Goal: Task Accomplishment & Management: Manage account settings

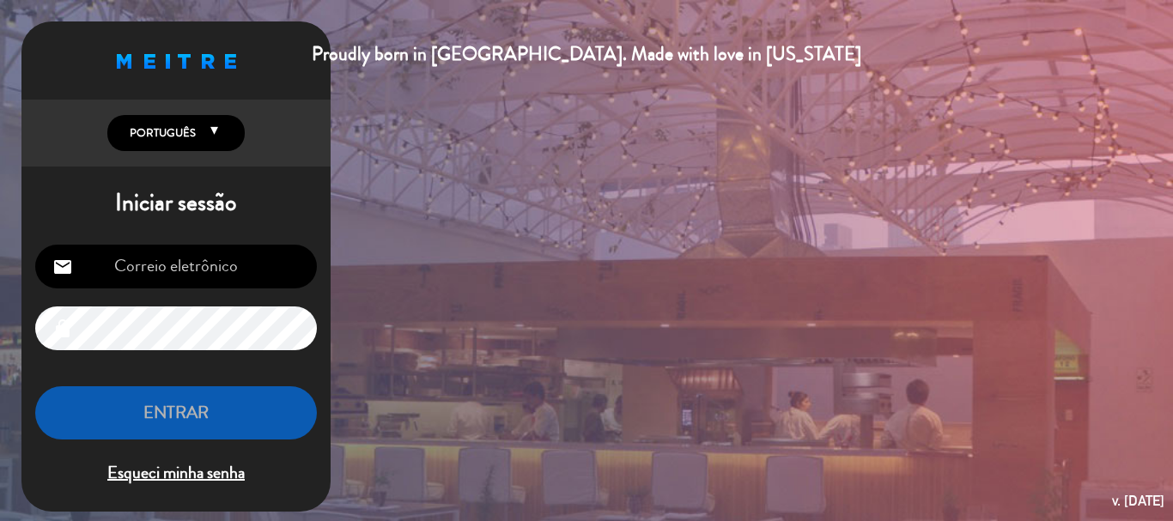
type input "[EMAIL_ADDRESS][DOMAIN_NAME]"
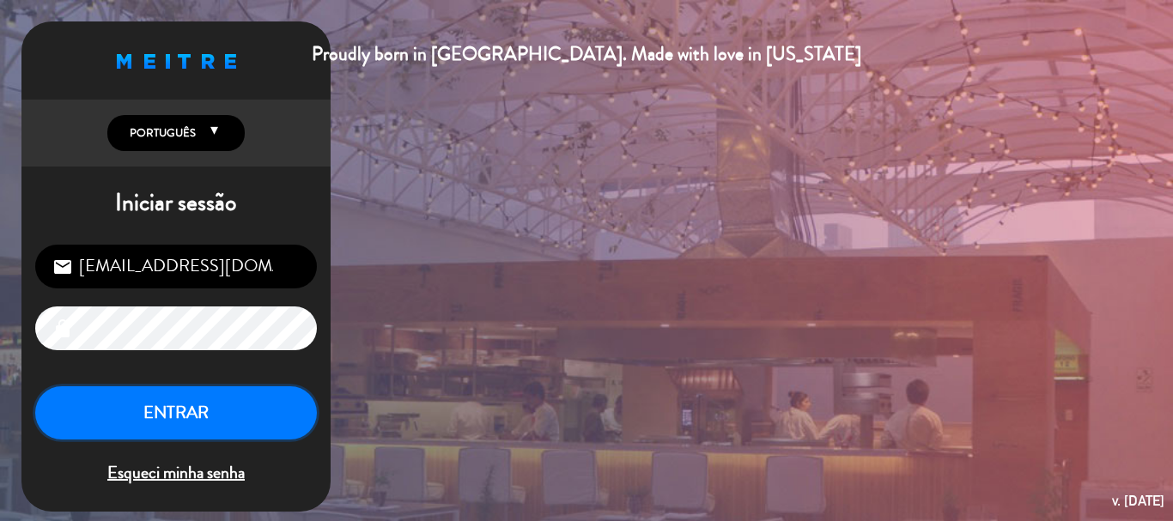
click at [234, 421] on button "ENTRAR" at bounding box center [176, 413] width 282 height 54
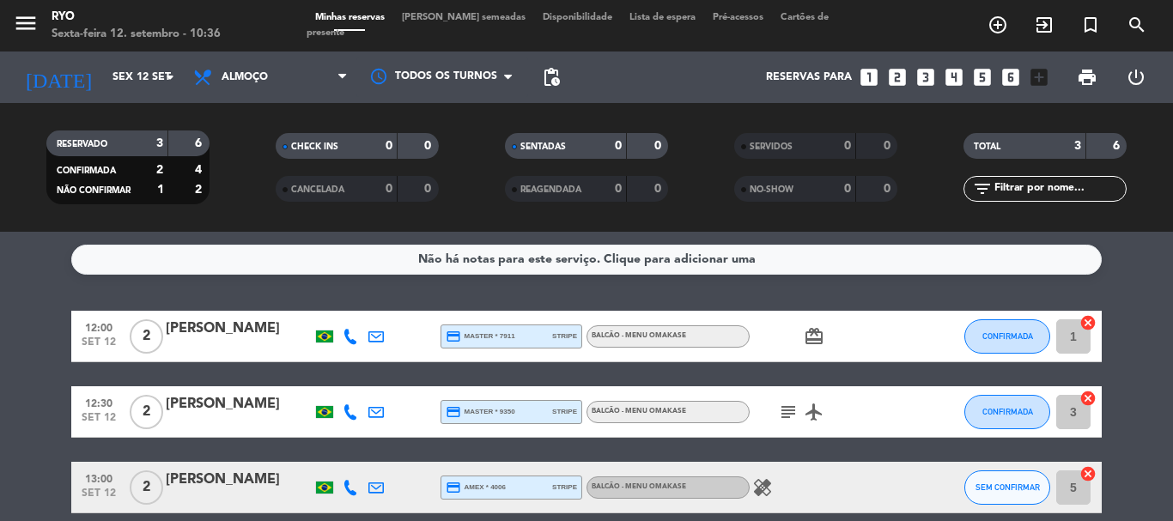
click at [818, 343] on icon "card_giftcard" at bounding box center [814, 336] width 21 height 21
click at [1119, 287] on div "Não há notas para este serviço. Clique para adicionar uma 12:00 [DATE] 2 [PERSO…" at bounding box center [586, 376] width 1173 height 289
click at [821, 335] on icon "card_giftcard" at bounding box center [814, 336] width 21 height 21
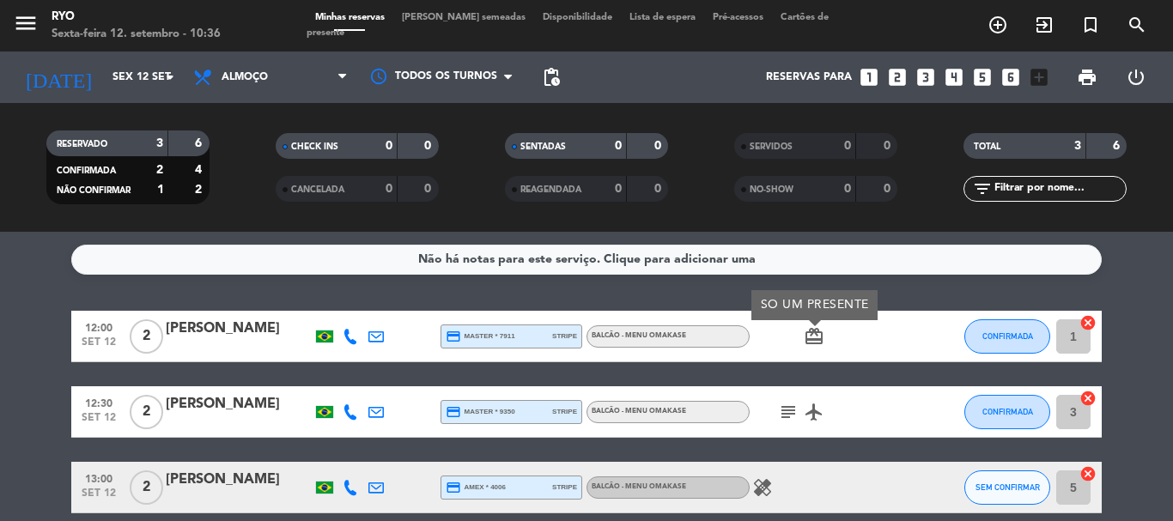
click at [793, 407] on icon "subject" at bounding box center [788, 412] width 21 height 21
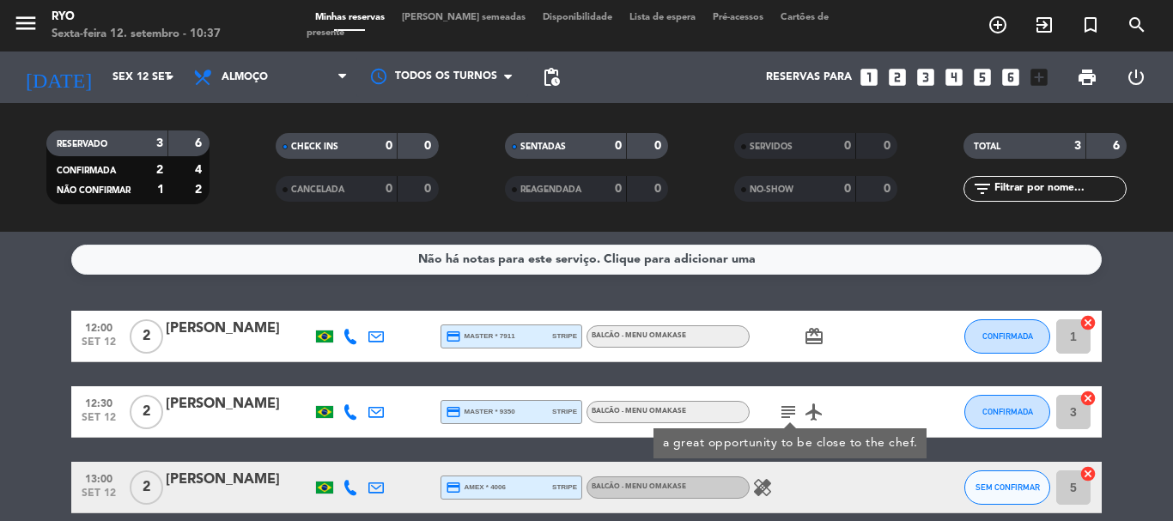
click at [814, 420] on icon "airplanemode_active" at bounding box center [814, 412] width 21 height 21
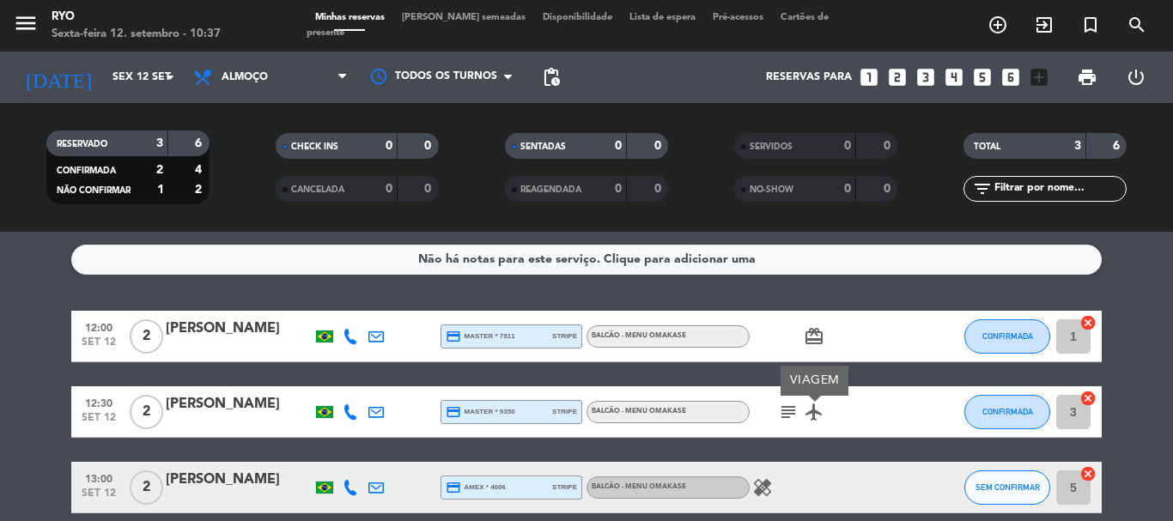
scroll to position [78, 0]
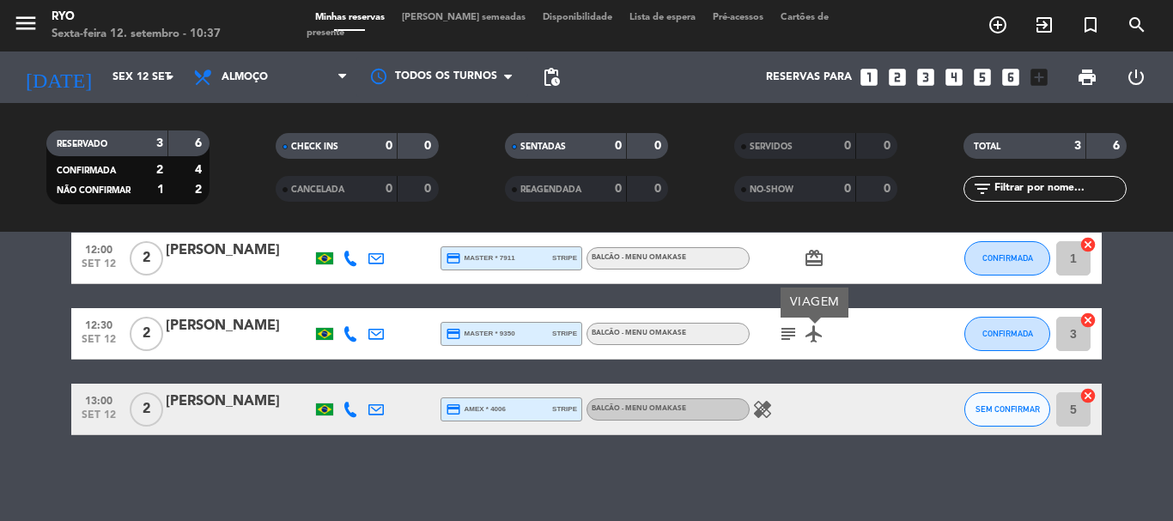
click at [769, 404] on icon "healing" at bounding box center [762, 409] width 21 height 21
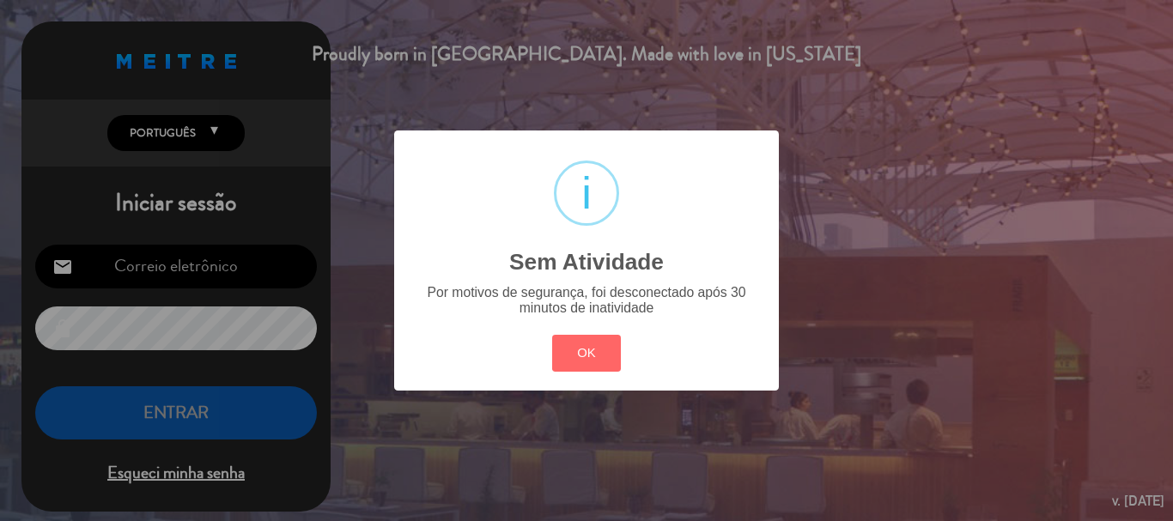
type input "[EMAIL_ADDRESS][DOMAIN_NAME]"
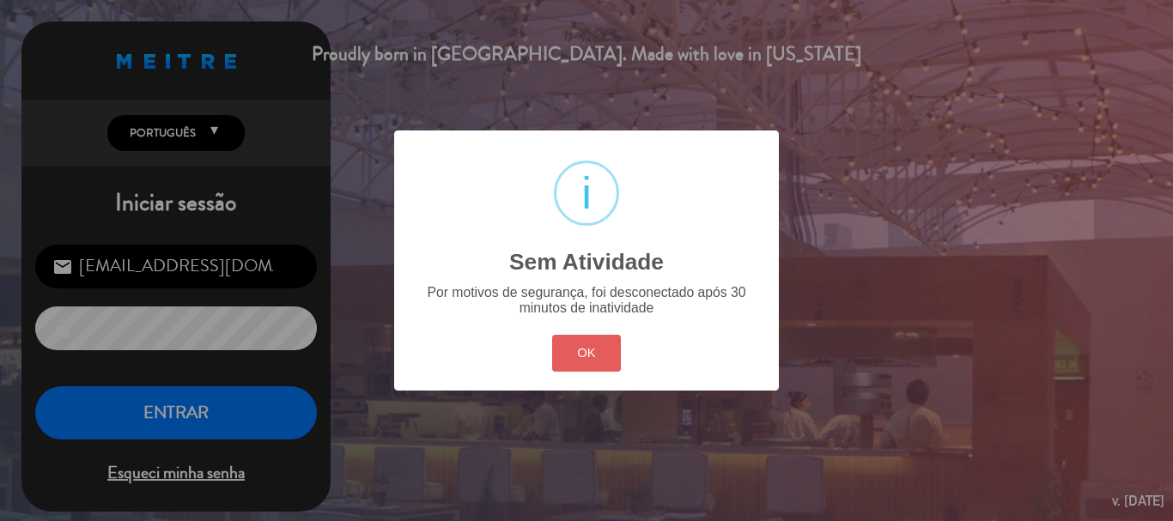
click at [593, 361] on button "OK" at bounding box center [587, 353] width 70 height 37
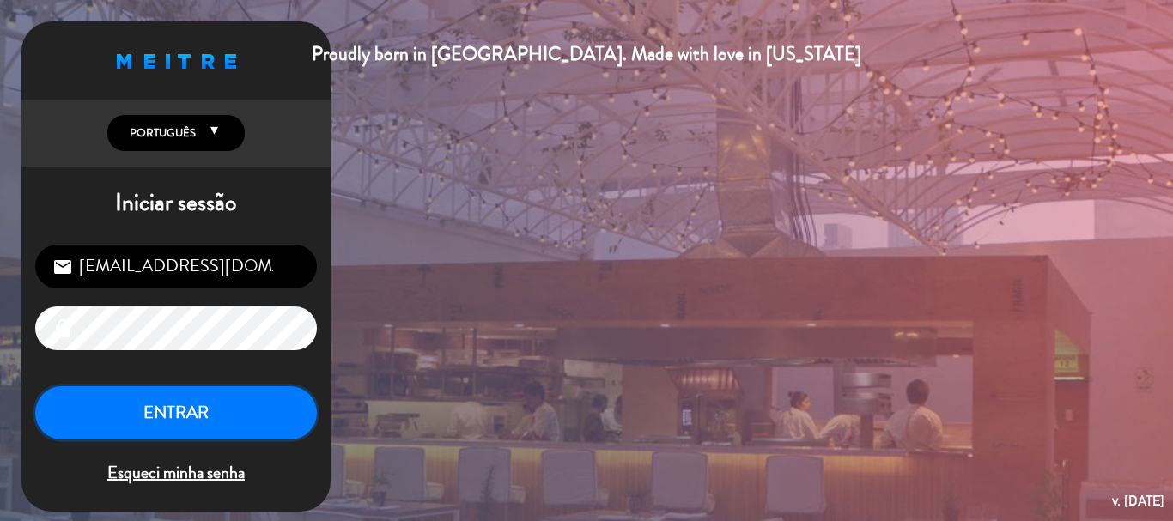
click at [234, 406] on button "ENTRAR" at bounding box center [176, 413] width 282 height 54
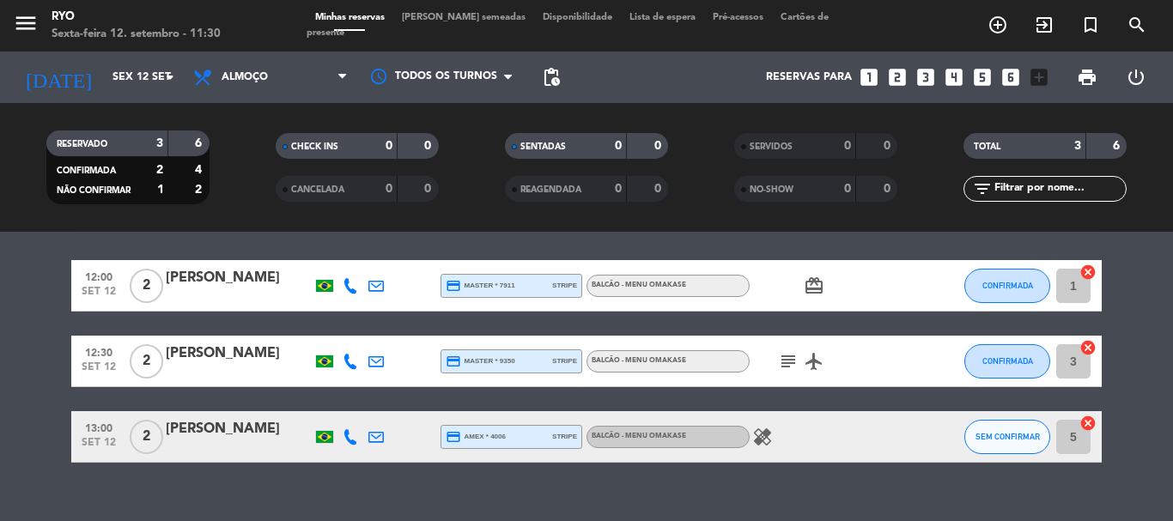
scroll to position [78, 0]
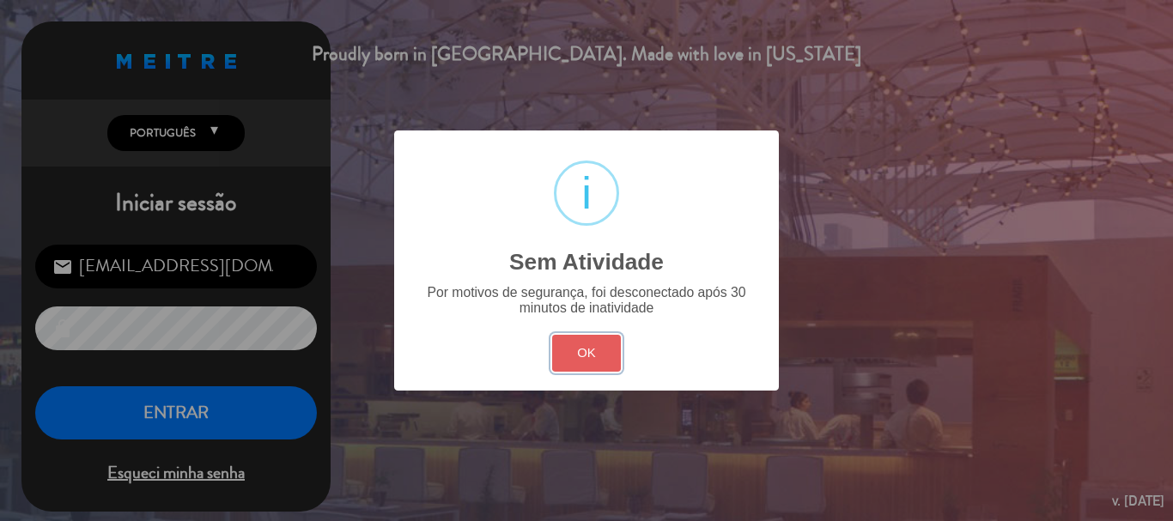
click at [582, 340] on button "OK" at bounding box center [587, 353] width 70 height 37
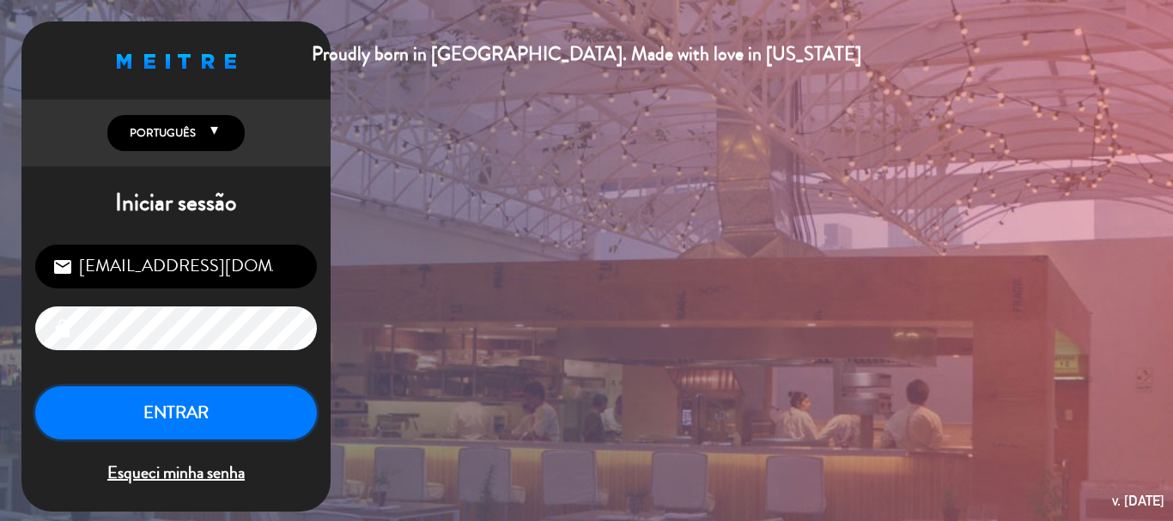
click at [198, 391] on button "ENTRAR" at bounding box center [176, 413] width 282 height 54
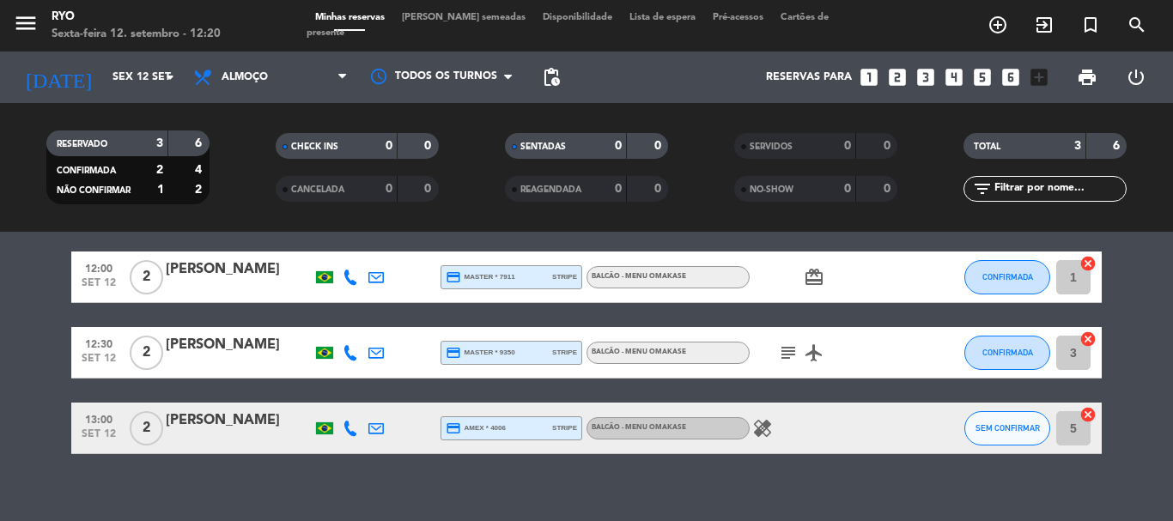
scroll to position [78, 0]
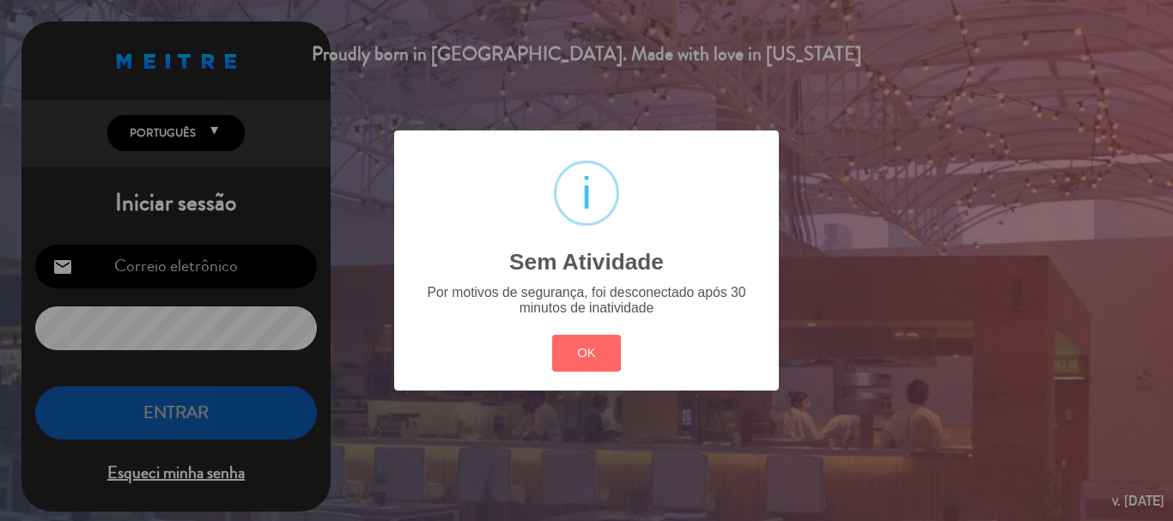
type input "[EMAIL_ADDRESS][DOMAIN_NAME]"
